Goal: Complete application form

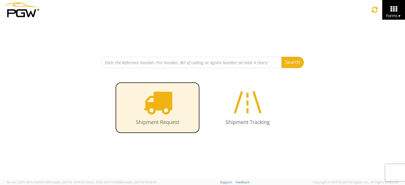
click at [162, 98] on icon at bounding box center [157, 102] width 29 height 29
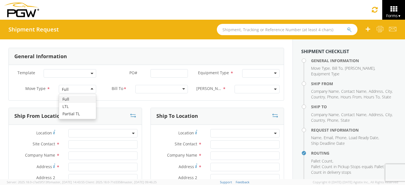
click at [85, 89] on div "Full" at bounding box center [77, 89] width 37 height 8
drag, startPoint x: 25, startPoint y: 89, endPoint x: 44, endPoint y: 89, distance: 18.6
click at [44, 89] on span "Move Type" at bounding box center [35, 88] width 20 height 5
copy span "Move Type"
click at [80, 85] on div "Full" at bounding box center [77, 89] width 37 height 8
